Goal: Download file/media

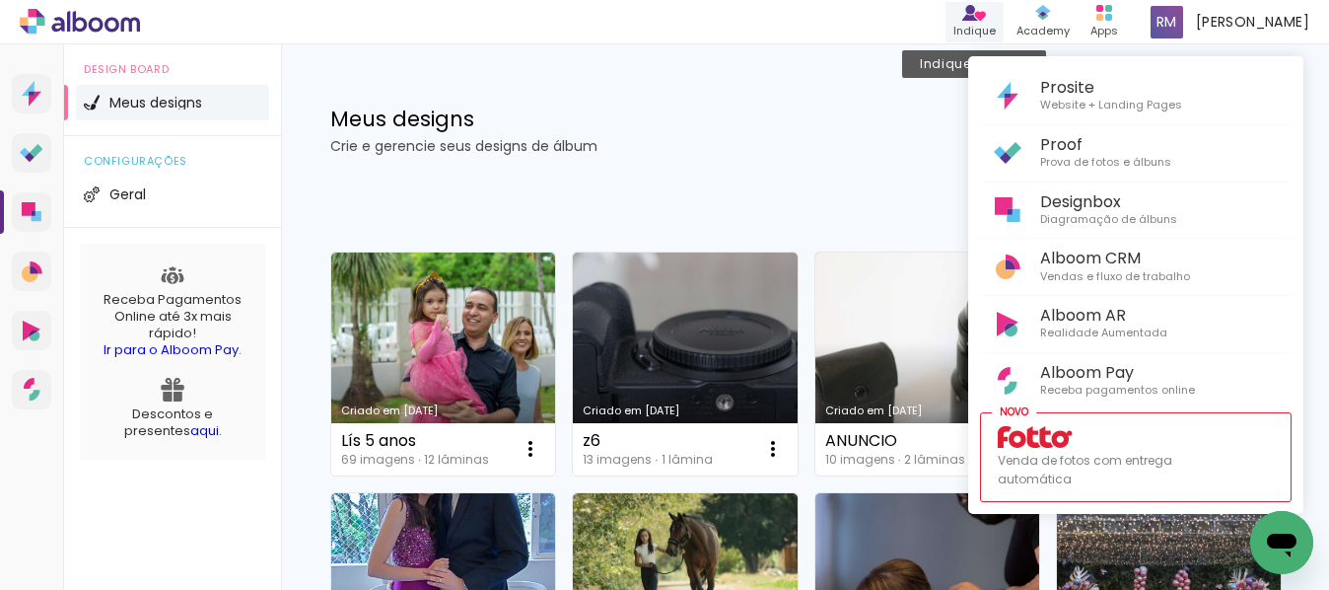
click at [974, 19] on div at bounding box center [664, 295] width 1329 height 590
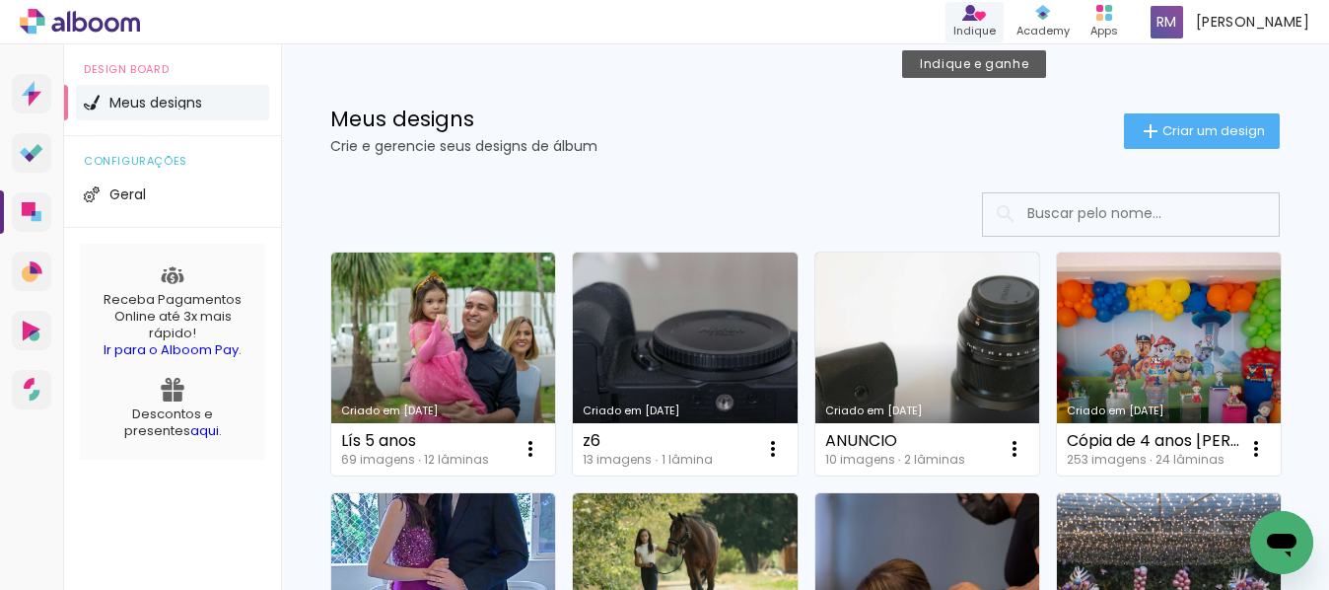
click at [974, 19] on icon at bounding box center [971, 18] width 16 height 8
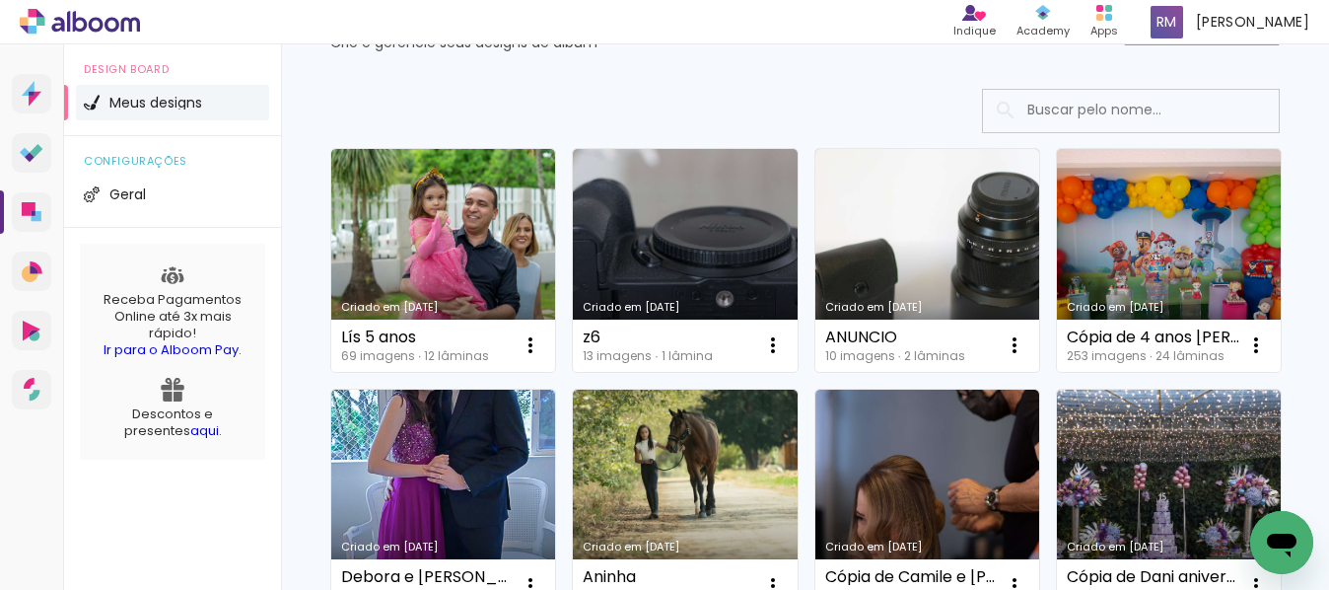
scroll to position [197, 0]
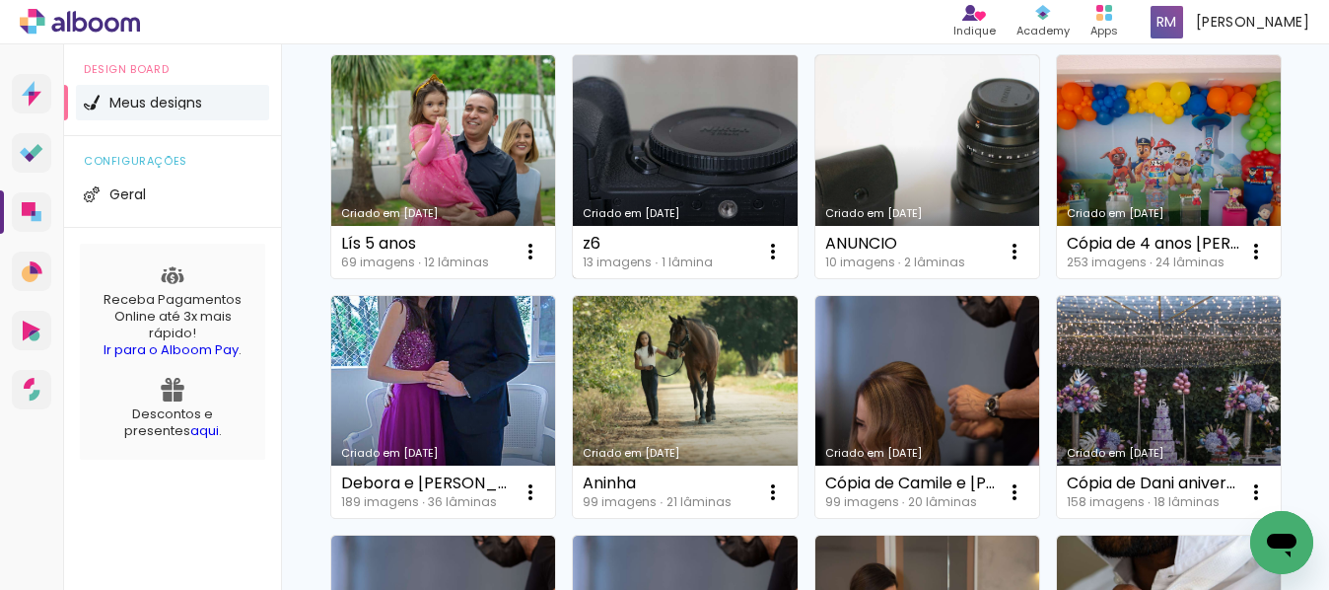
click at [642, 158] on link "Criado em [DATE]" at bounding box center [685, 166] width 224 height 223
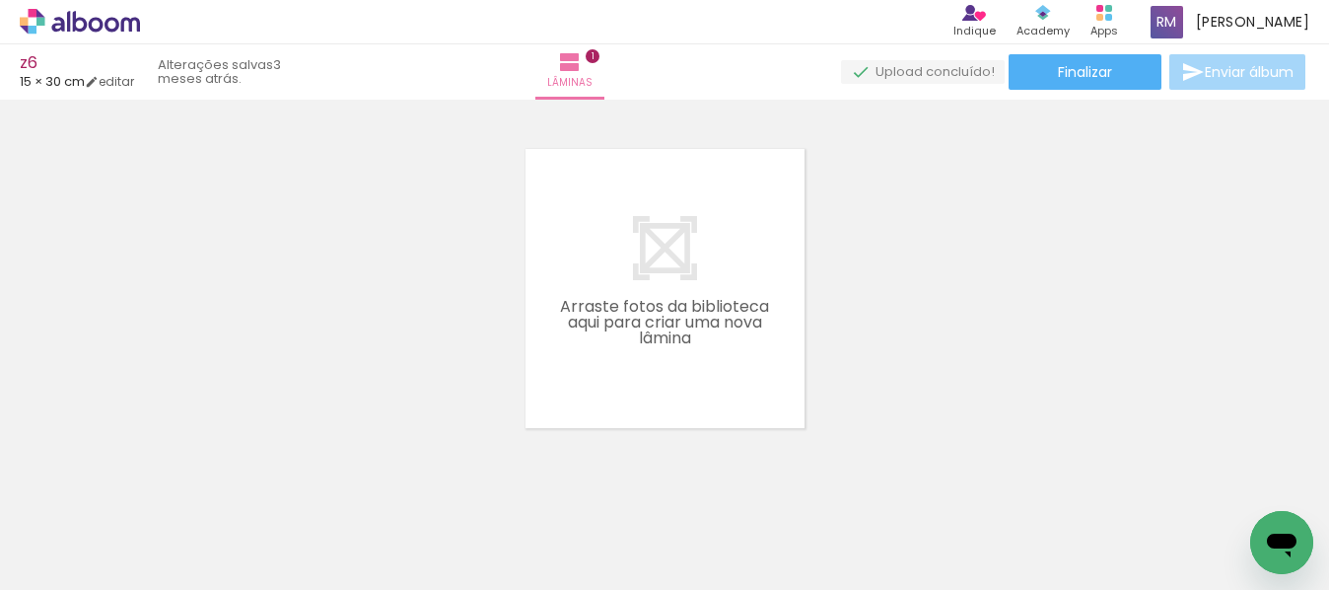
scroll to position [395, 0]
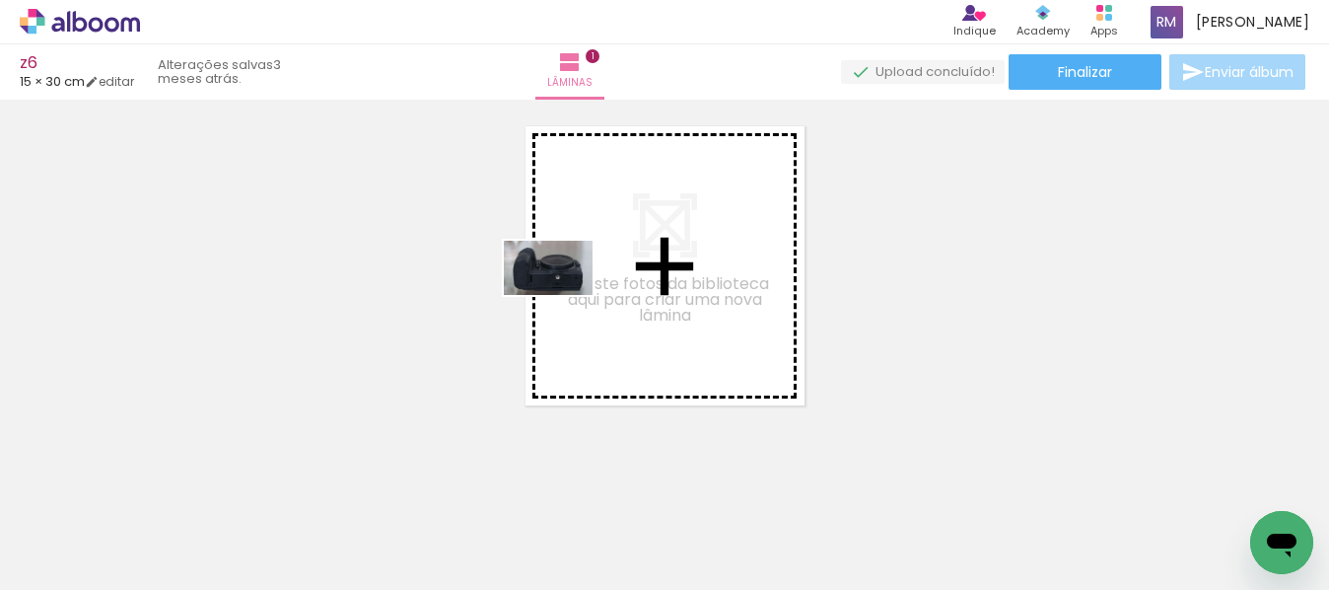
drag, startPoint x: 195, startPoint y: 520, endPoint x: 530, endPoint y: 354, distance: 373.1
click at [564, 300] on quentale-workspace at bounding box center [664, 295] width 1329 height 590
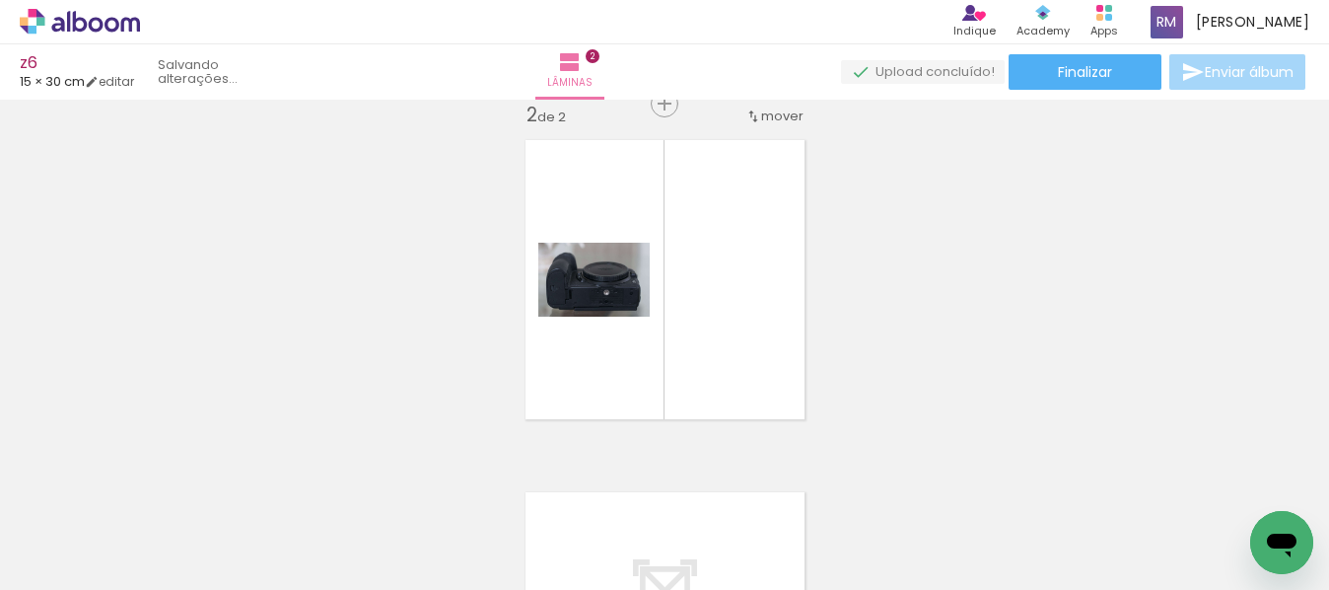
scroll to position [378, 0]
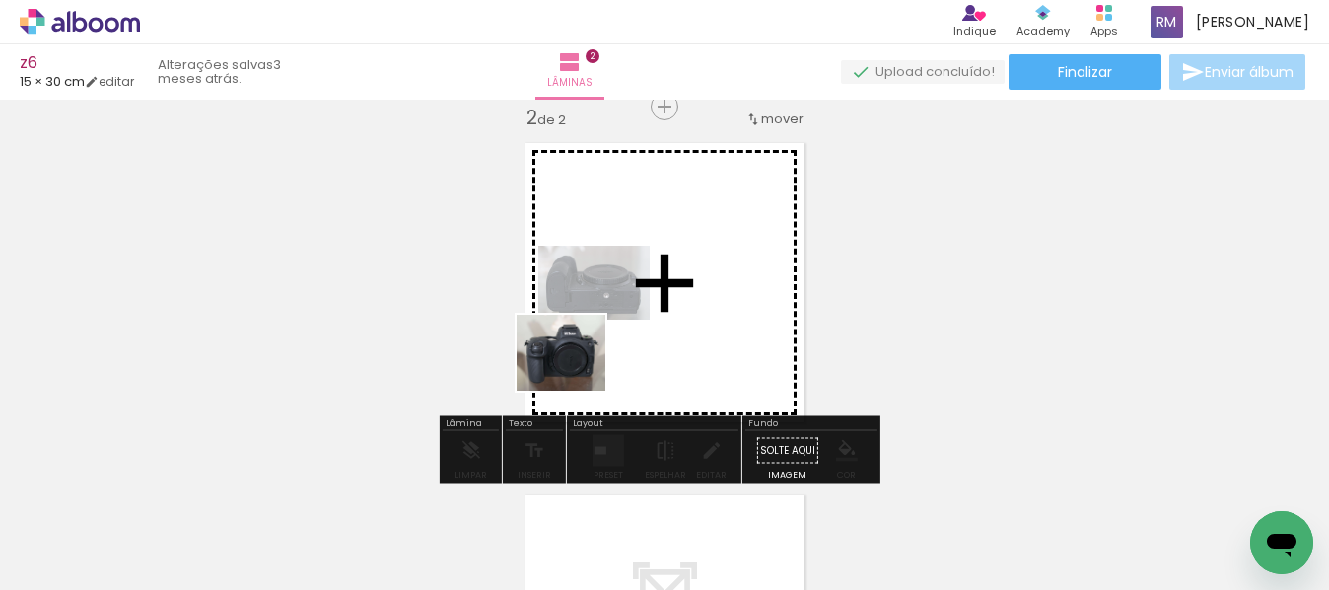
drag, startPoint x: 330, startPoint y: 520, endPoint x: 577, endPoint y: 374, distance: 286.5
click at [577, 374] on quentale-workspace at bounding box center [664, 295] width 1329 height 590
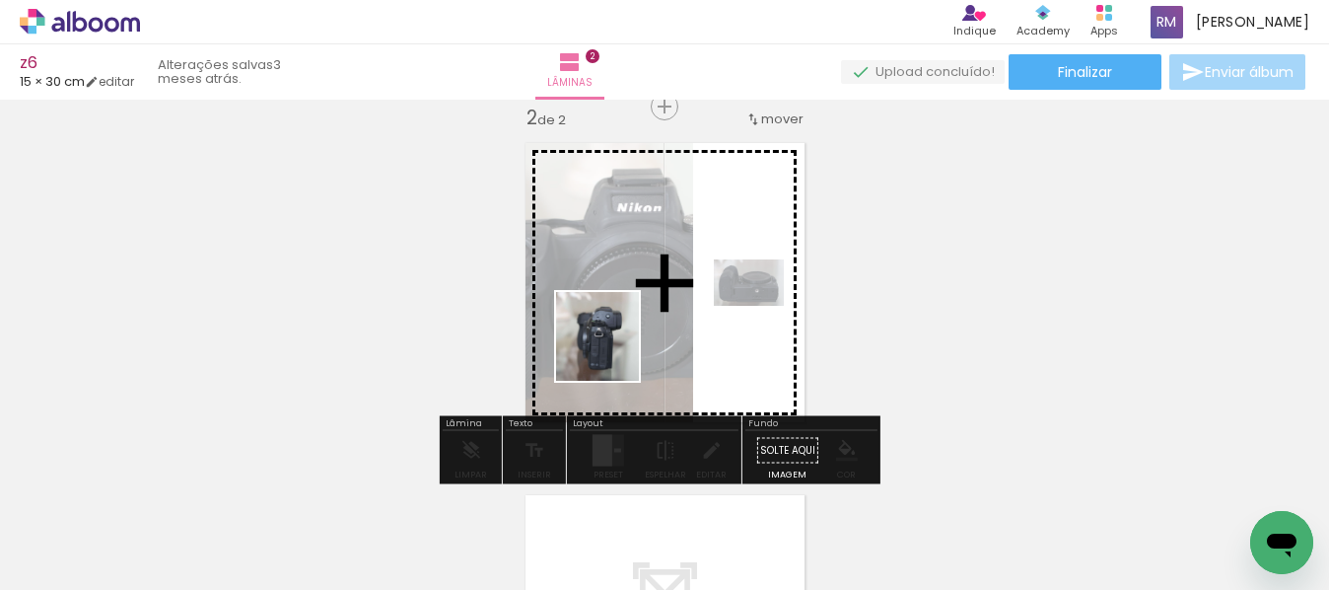
drag, startPoint x: 421, startPoint y: 539, endPoint x: 615, endPoint y: 351, distance: 270.6
click at [615, 351] on quentale-workspace at bounding box center [664, 295] width 1329 height 590
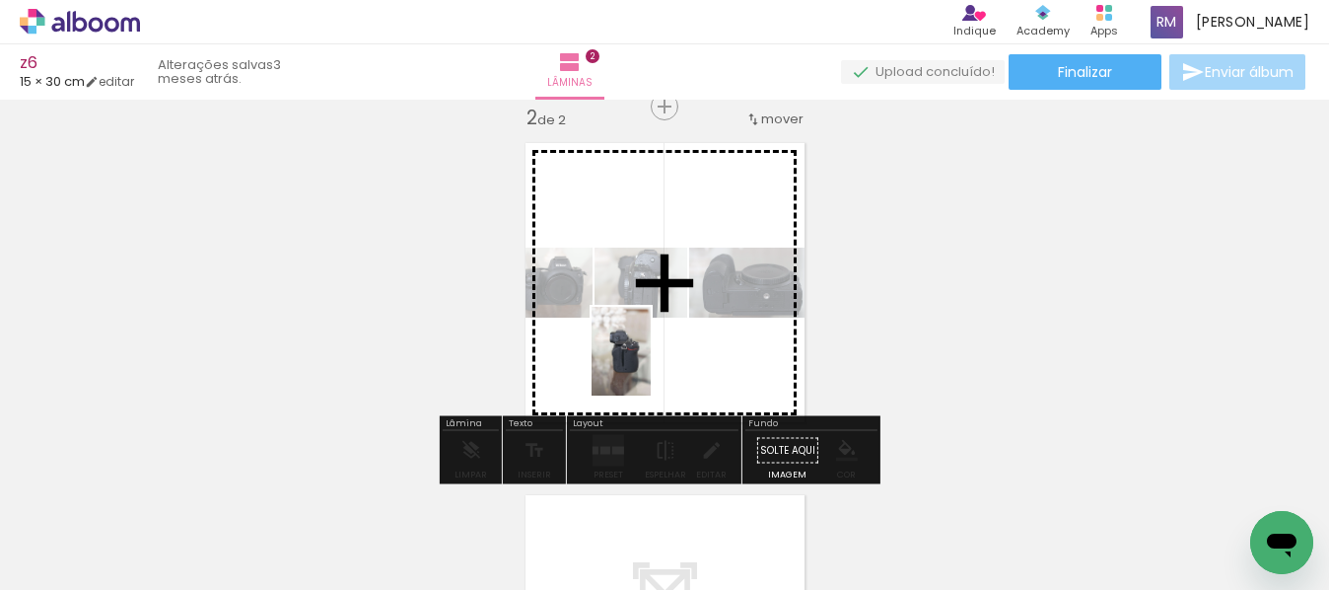
drag, startPoint x: 555, startPoint y: 517, endPoint x: 651, endPoint y: 366, distance: 178.7
click at [651, 366] on quentale-workspace at bounding box center [664, 295] width 1329 height 590
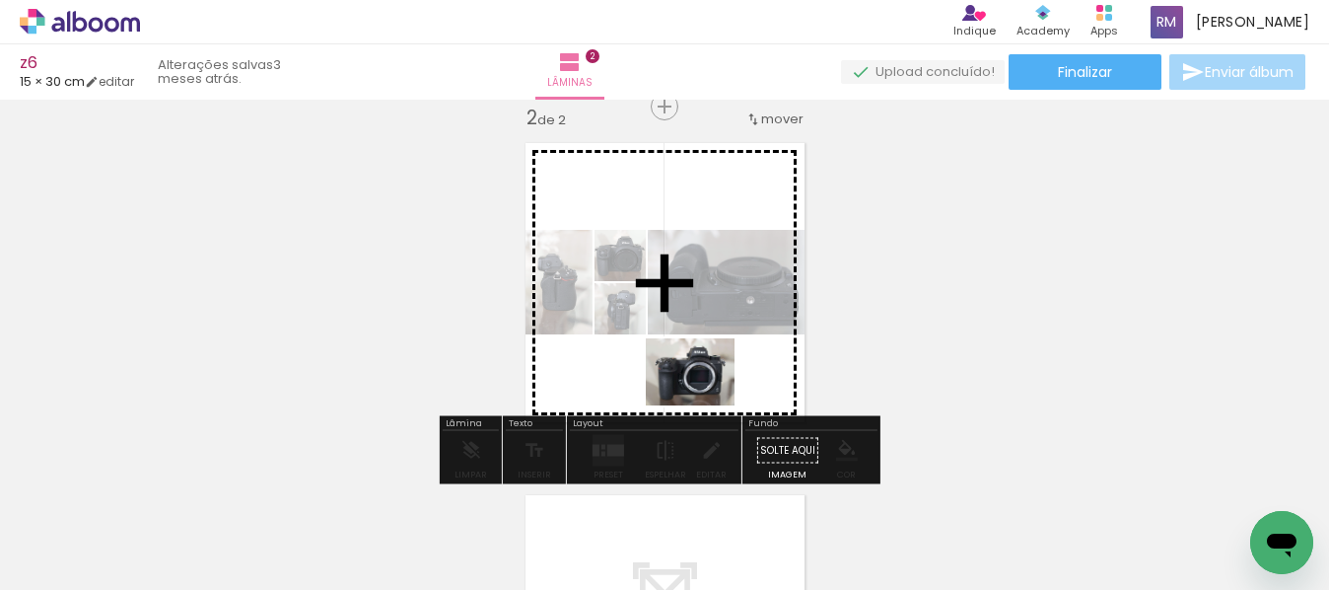
drag, startPoint x: 850, startPoint y: 529, endPoint x: 705, endPoint y: 397, distance: 195.5
click at [705, 397] on quentale-workspace at bounding box center [664, 295] width 1329 height 590
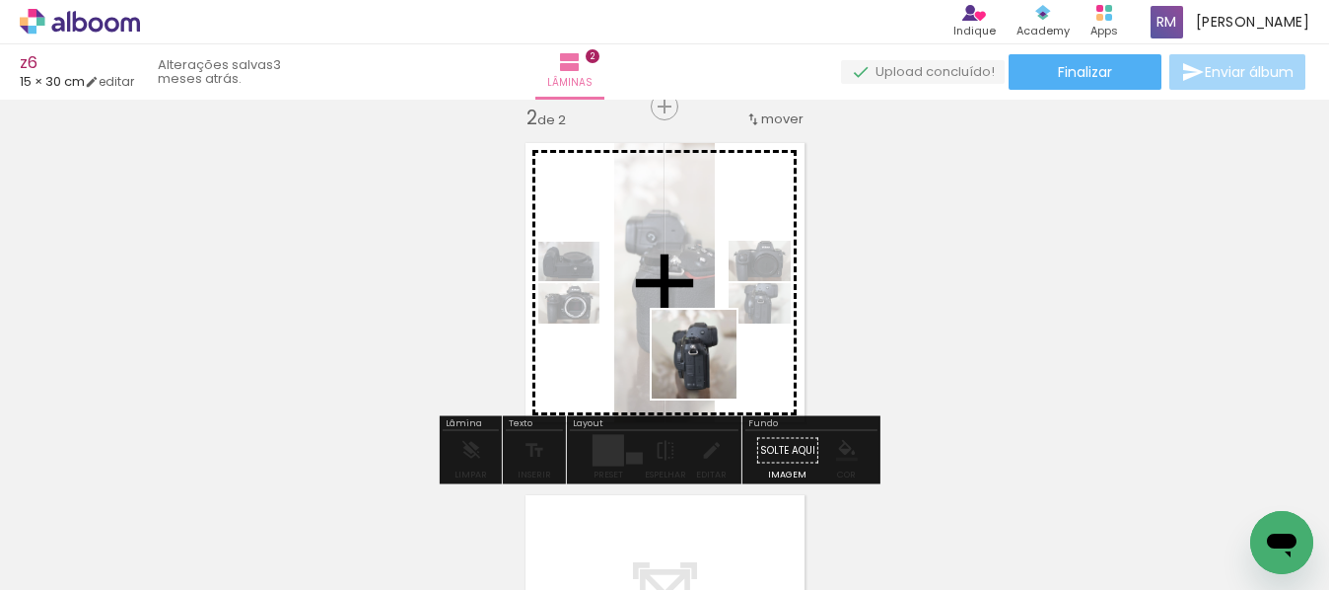
drag, startPoint x: 762, startPoint y: 539, endPoint x: 711, endPoint y: 369, distance: 177.2
click at [711, 369] on quentale-workspace at bounding box center [664, 295] width 1329 height 590
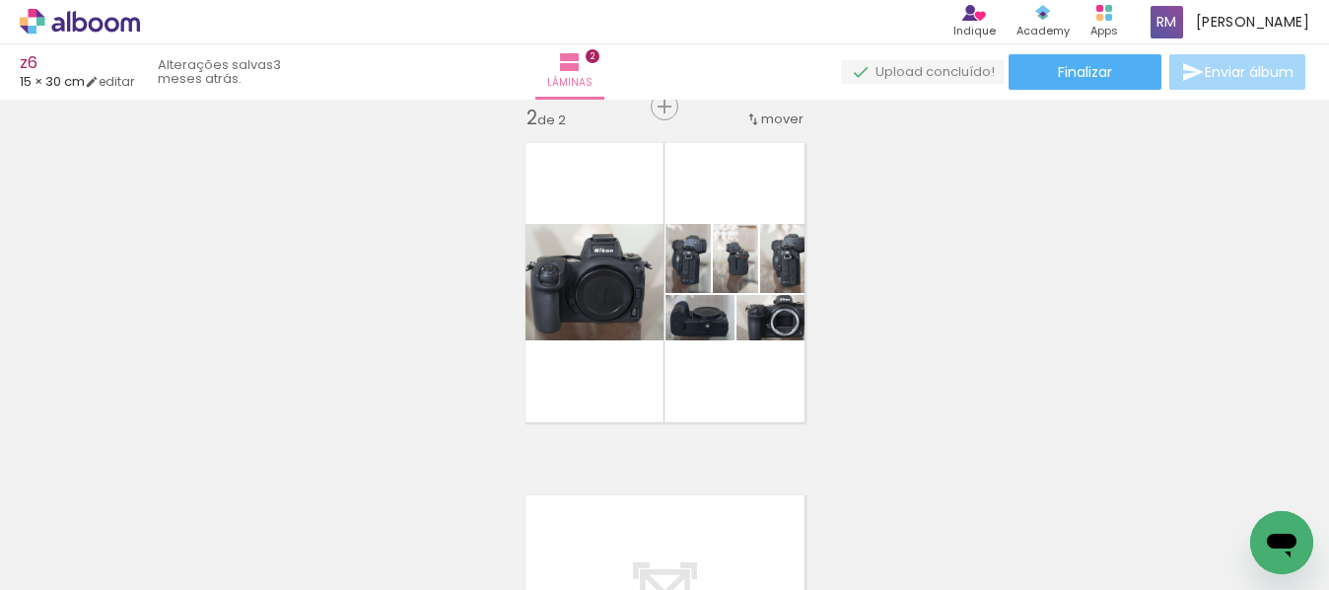
scroll to position [0, 0]
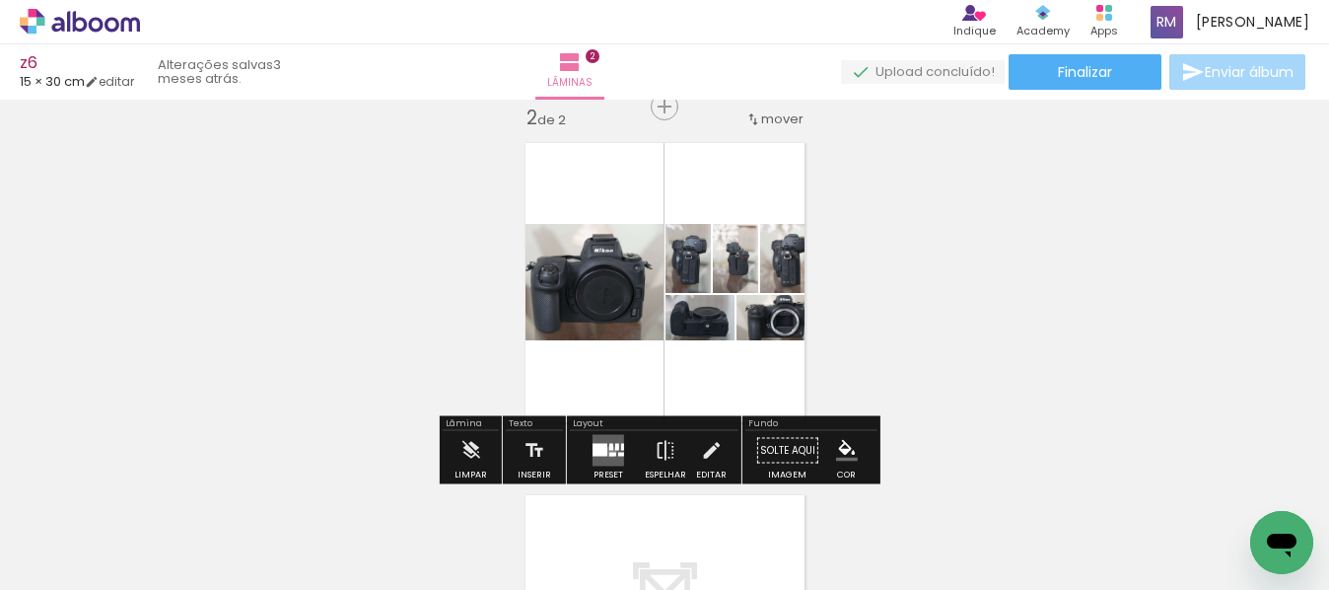
click at [607, 451] on quentale-layouter at bounding box center [609, 451] width 32 height 32
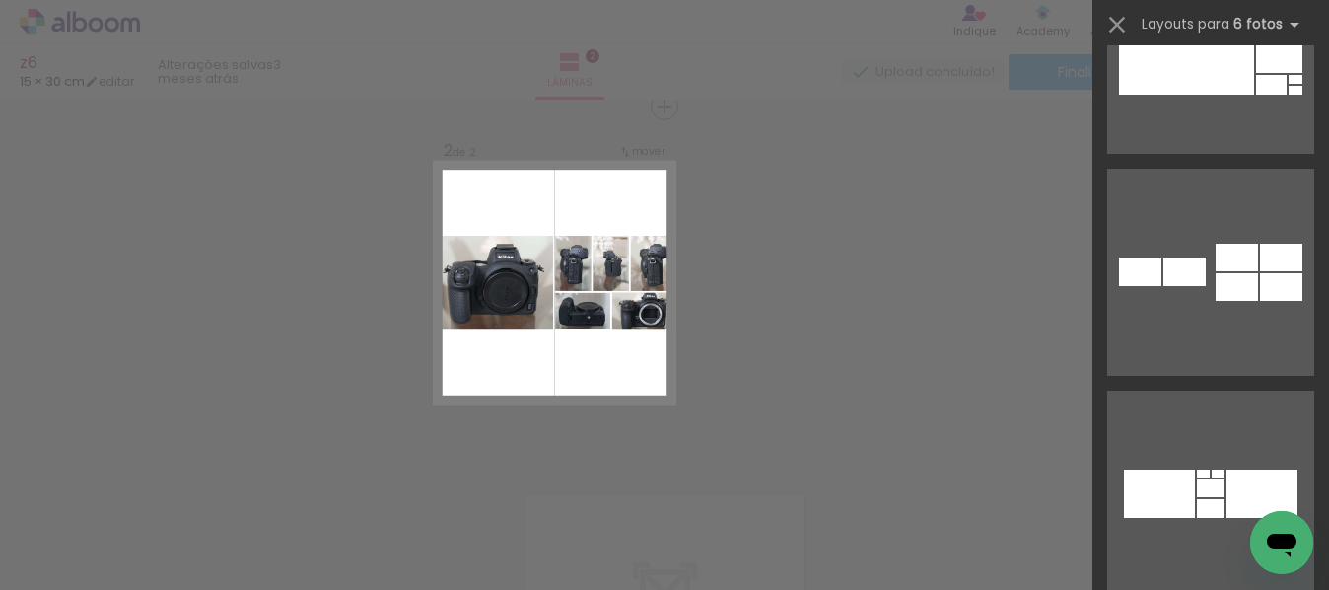
scroll to position [95015, 0]
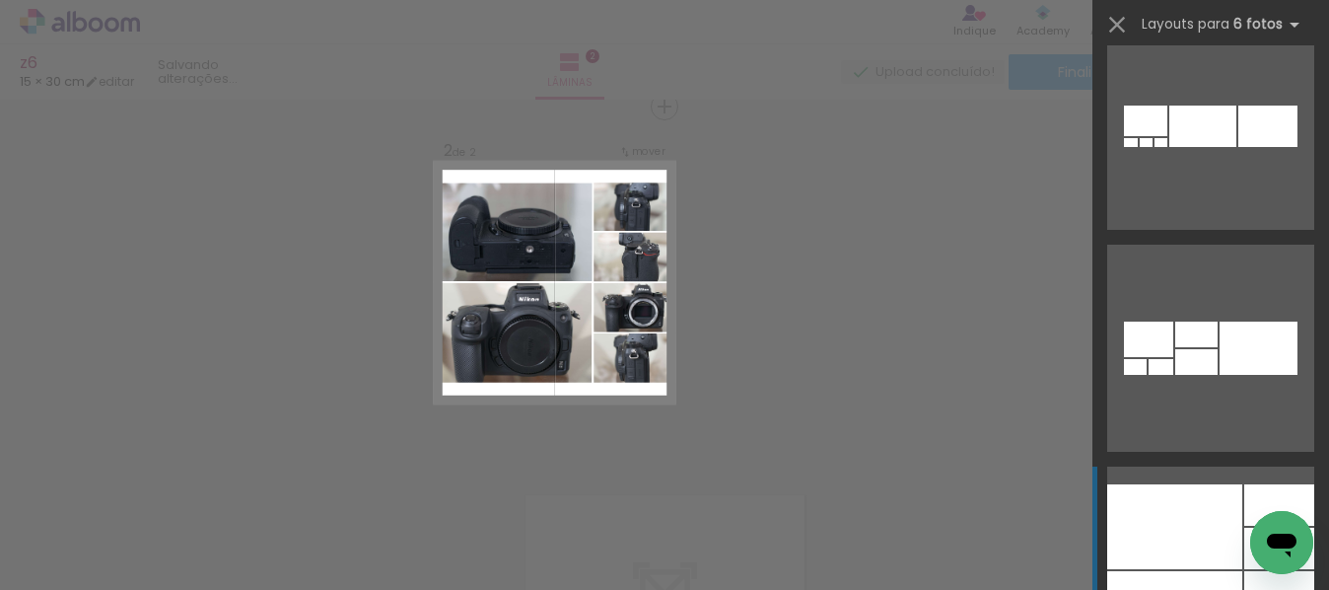
click at [1163, 521] on div at bounding box center [1175, 526] width 135 height 85
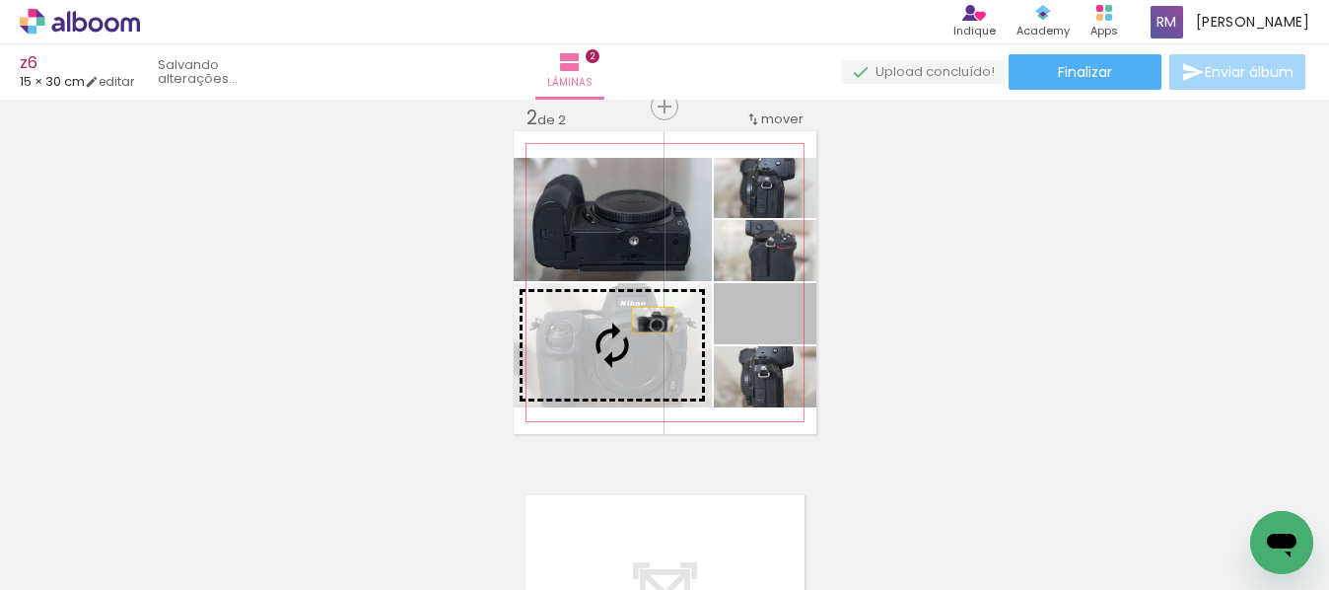
drag, startPoint x: 786, startPoint y: 291, endPoint x: 645, endPoint y: 320, distance: 143.9
click at [0, 0] on slot at bounding box center [0, 0] width 0 height 0
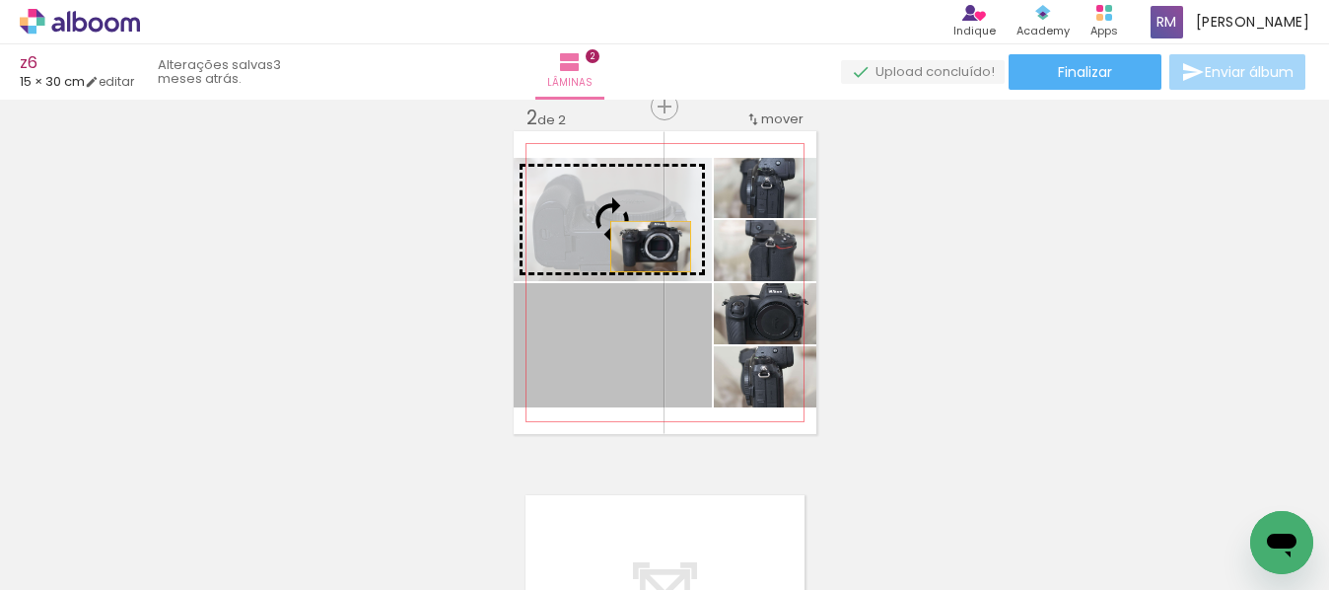
drag, startPoint x: 628, startPoint y: 364, endPoint x: 643, endPoint y: 247, distance: 118.3
click at [0, 0] on slot at bounding box center [0, 0] width 0 height 0
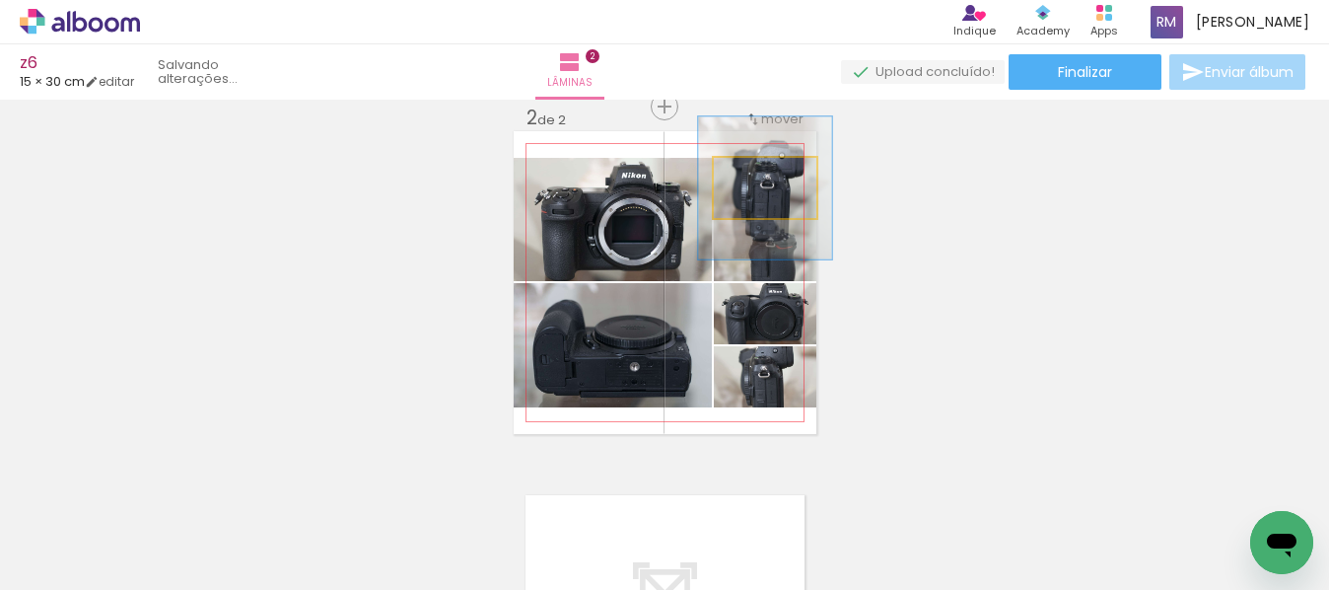
drag, startPoint x: 772, startPoint y: 187, endPoint x: 759, endPoint y: 190, distance: 13.2
type paper-slider "130"
click at [759, 190] on div at bounding box center [773, 179] width 39 height 32
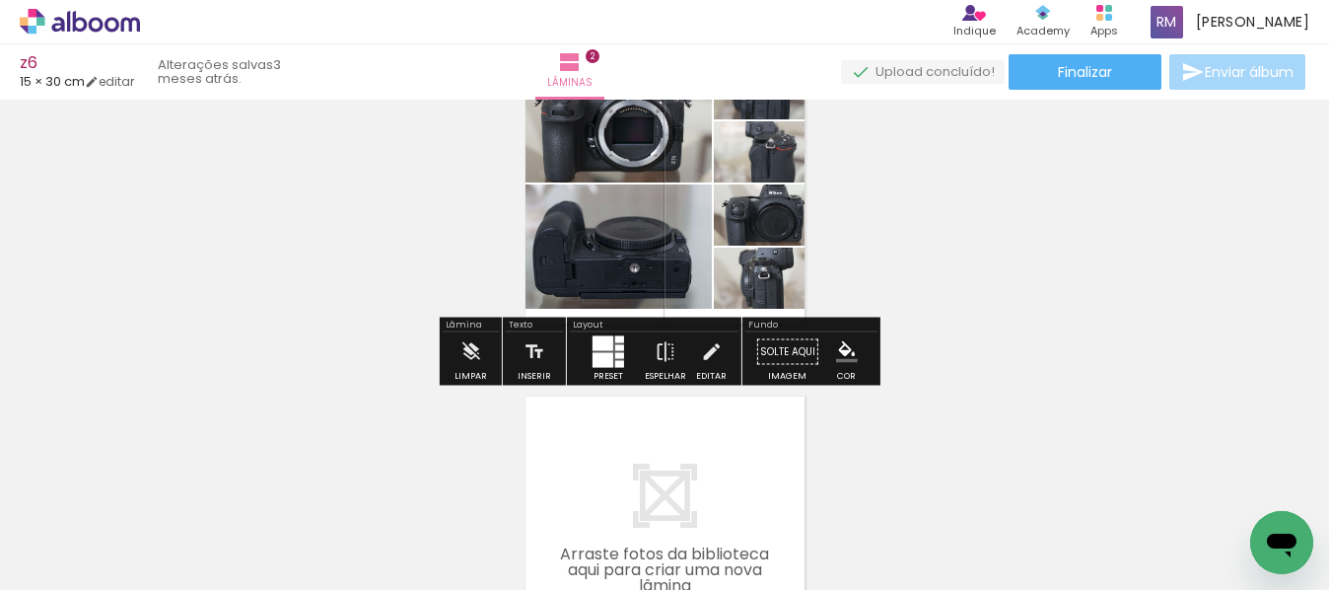
scroll to position [378, 0]
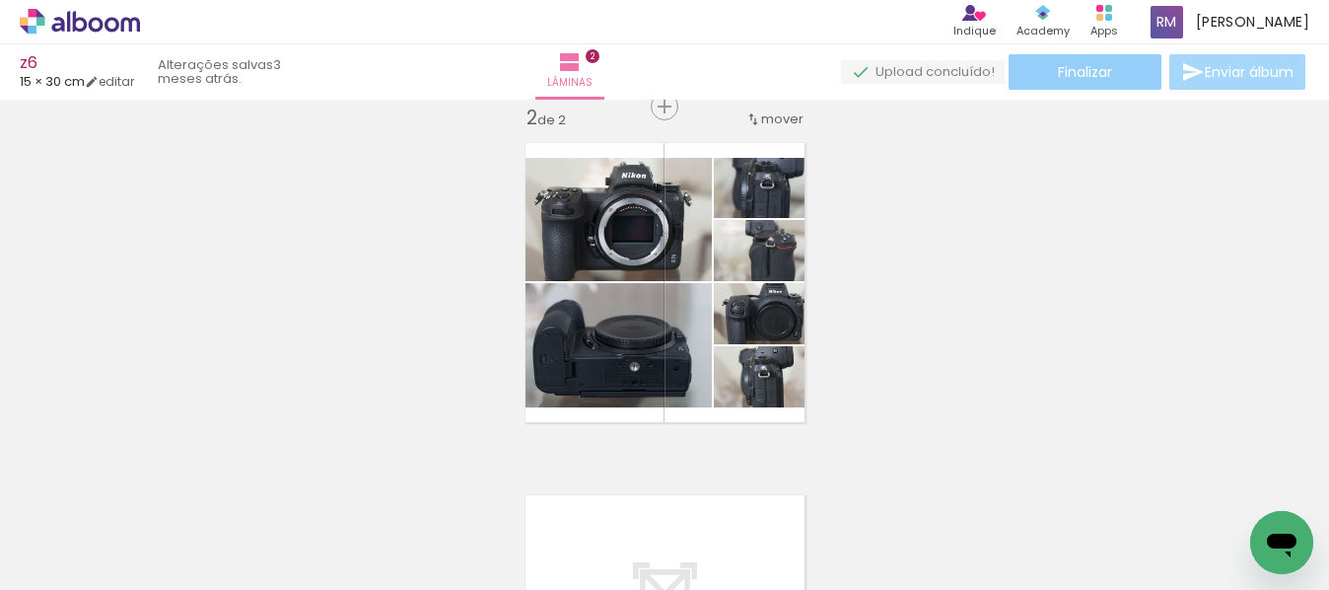
click at [1049, 77] on paper-button "Finalizar" at bounding box center [1085, 72] width 153 height 36
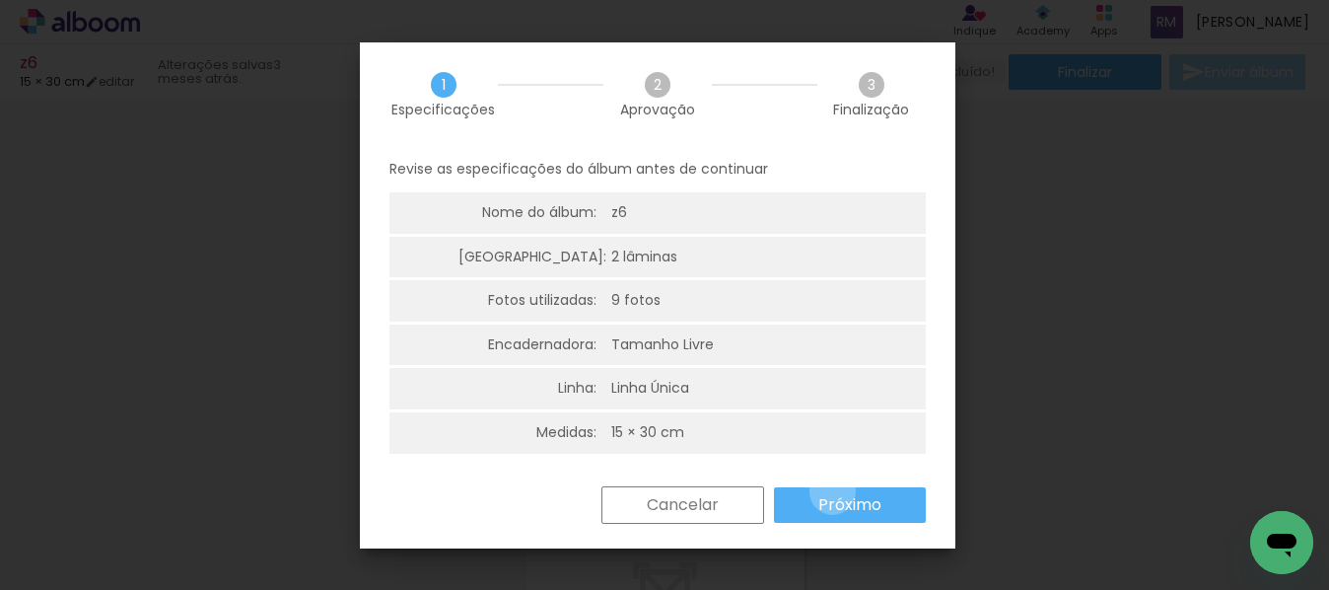
click at [832, 491] on paper-button "Próximo" at bounding box center [850, 505] width 152 height 36
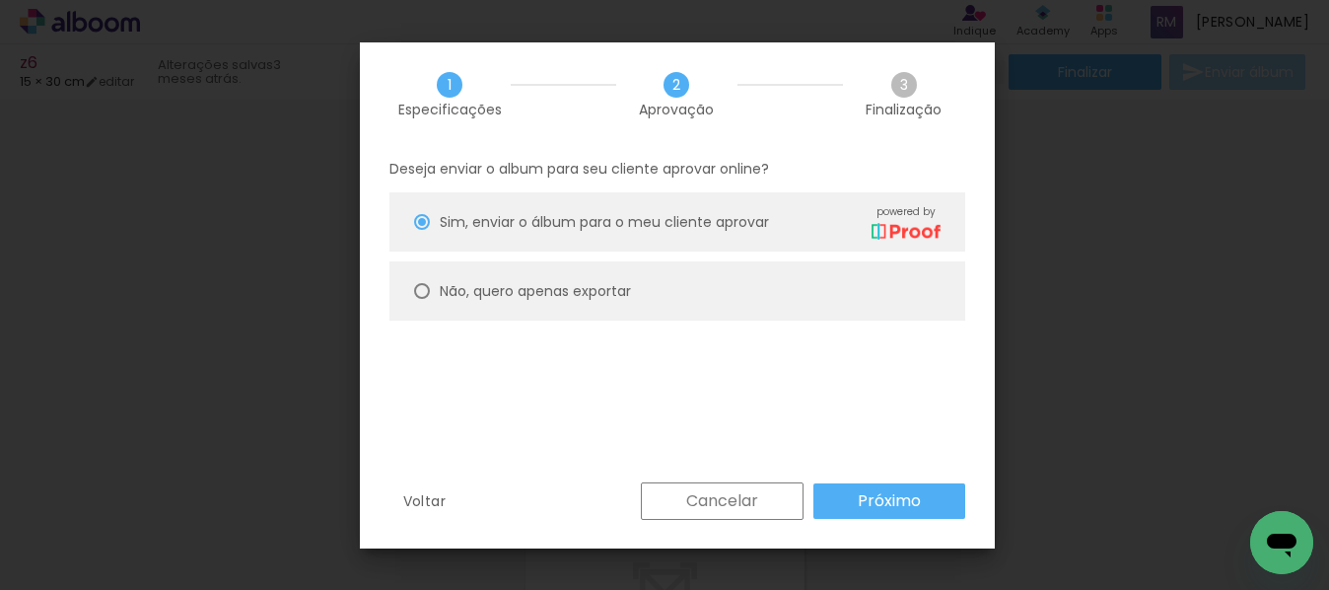
click at [0, 0] on slot "Não, quero apenas exportar" at bounding box center [0, 0] width 0 height 0
type paper-radio-button "on"
click at [0, 0] on slot "Próximo" at bounding box center [0, 0] width 0 height 0
type input "Alta, 300 DPI"
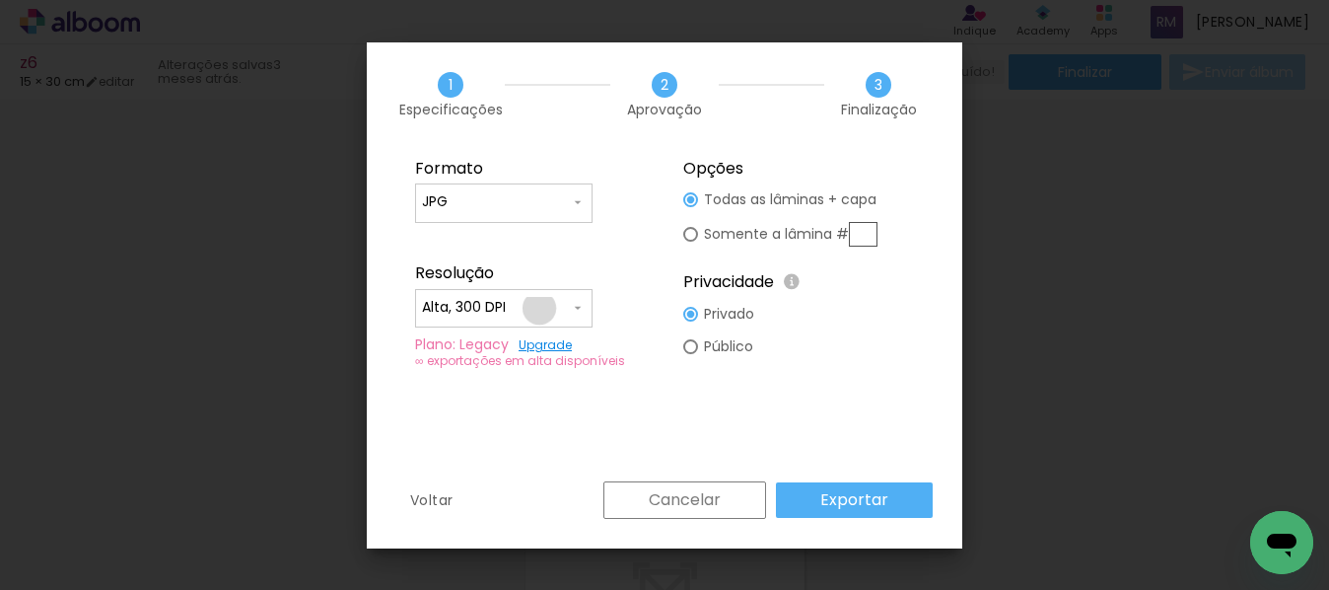
click at [541, 308] on input "Alta, 300 DPI" at bounding box center [496, 308] width 148 height 20
click at [537, 309] on paper-item "Alta, 300 DPI" at bounding box center [504, 304] width 178 height 39
click at [822, 495] on paper-button "Exportar" at bounding box center [854, 500] width 157 height 36
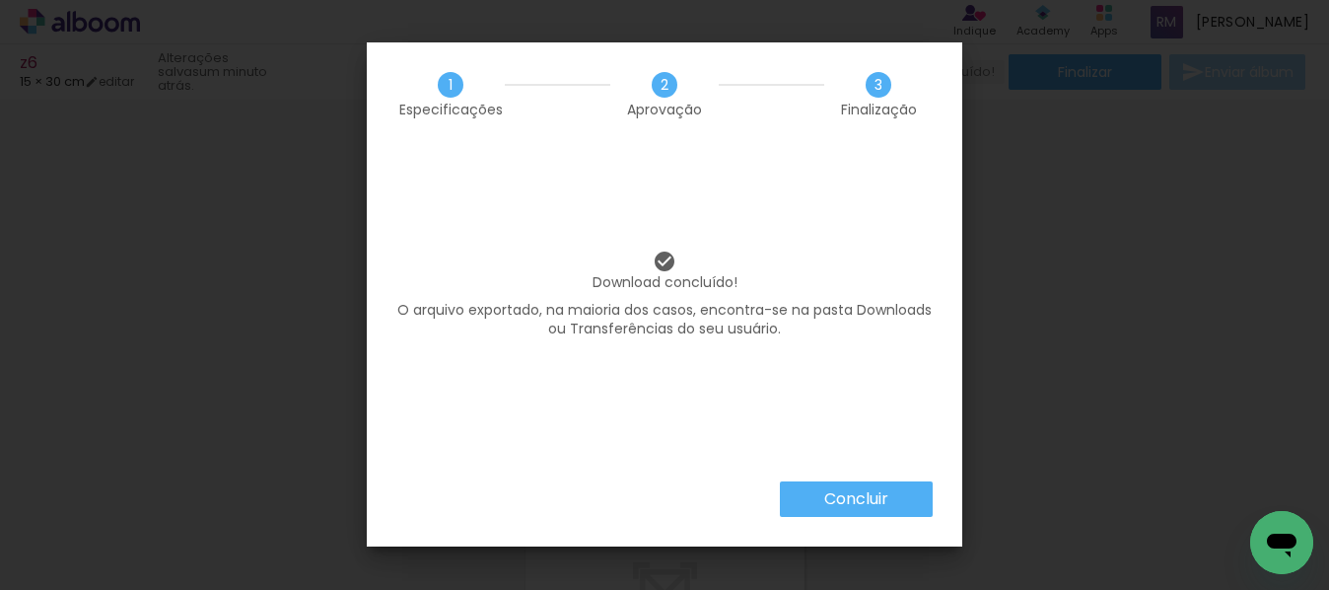
click at [0, 0] on slot "Concluir" at bounding box center [0, 0] width 0 height 0
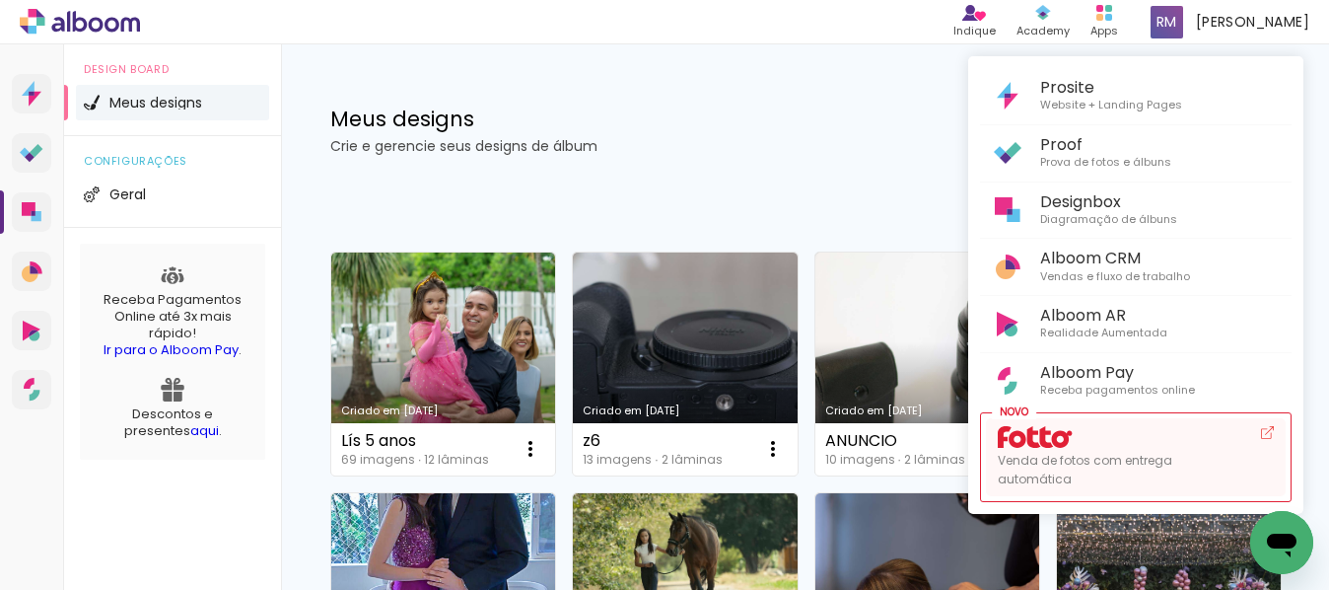
click at [1047, 438] on icon at bounding box center [1035, 437] width 75 height 22
